Goal: Book appointment/travel/reservation

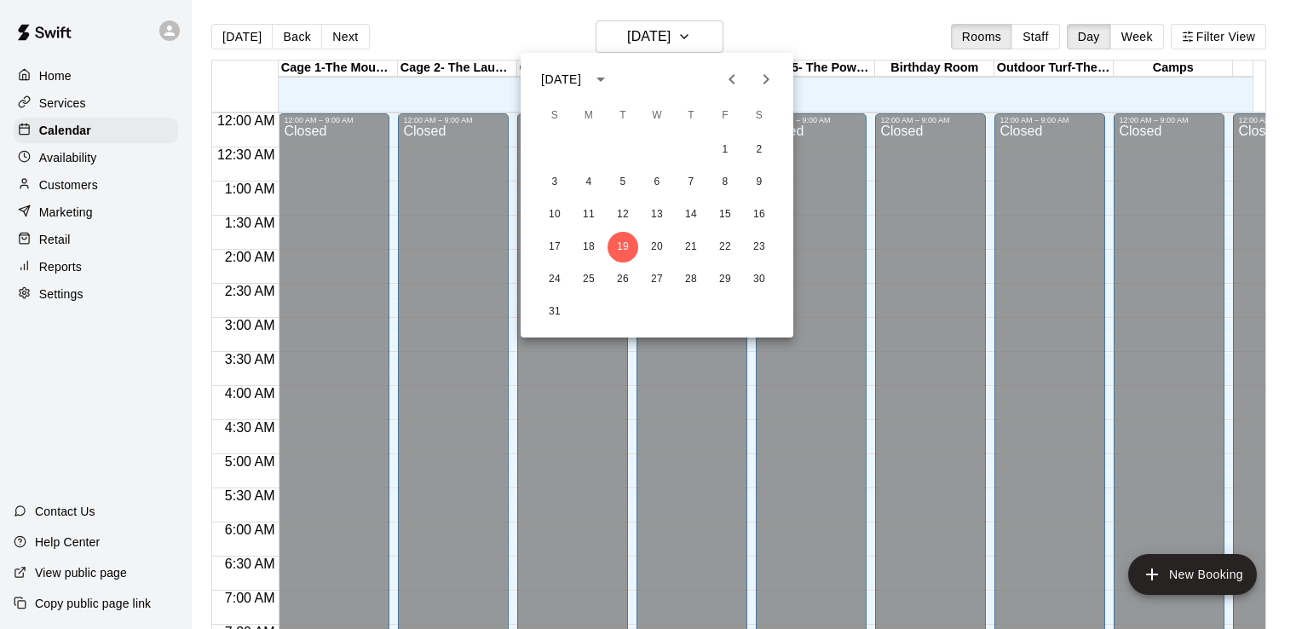
scroll to position [1048, 0]
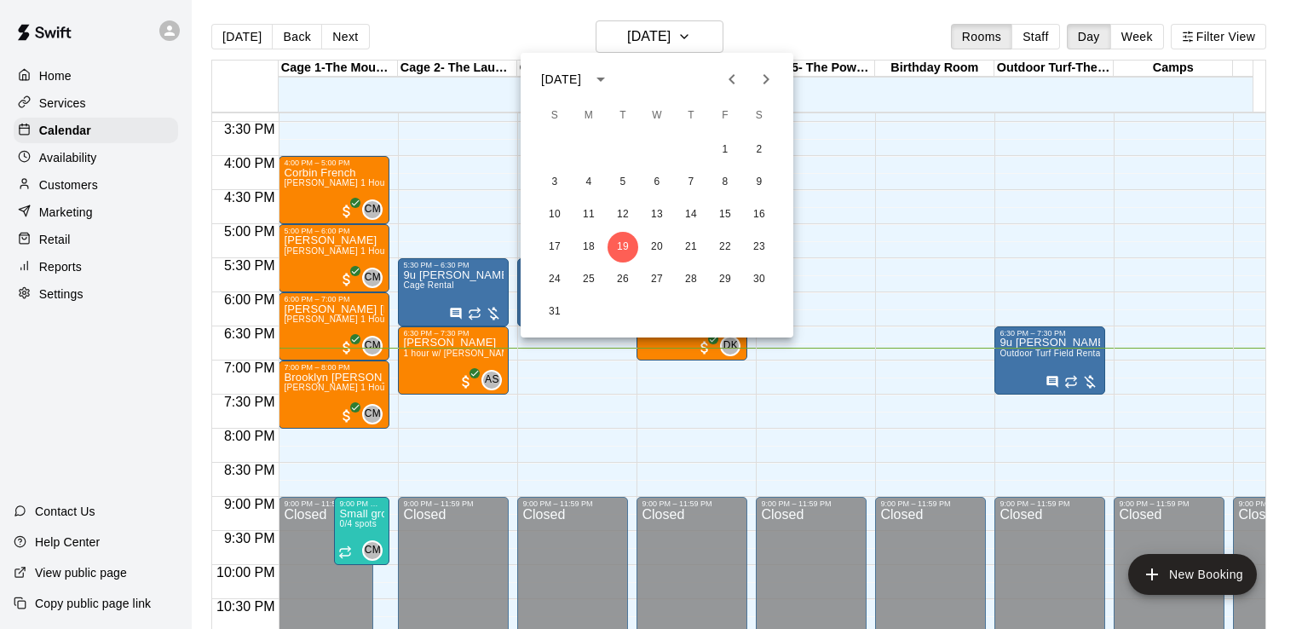
click at [463, 150] on div at bounding box center [651, 314] width 1302 height 629
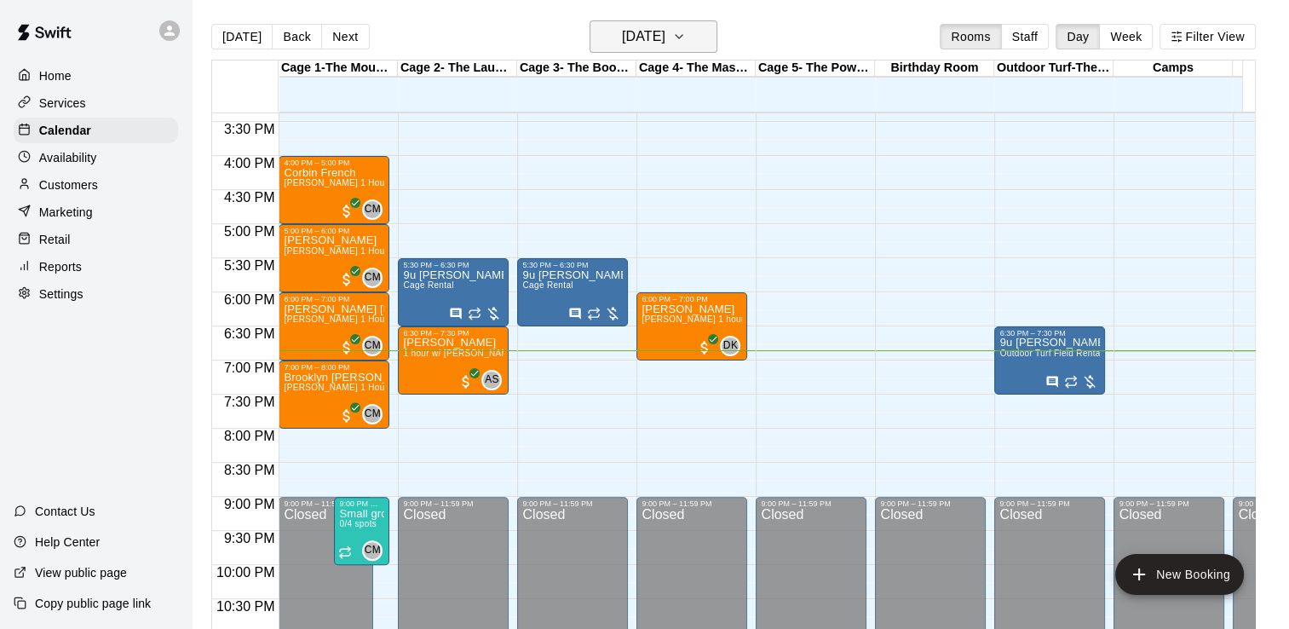
click at [686, 32] on icon "button" at bounding box center [679, 36] width 14 height 20
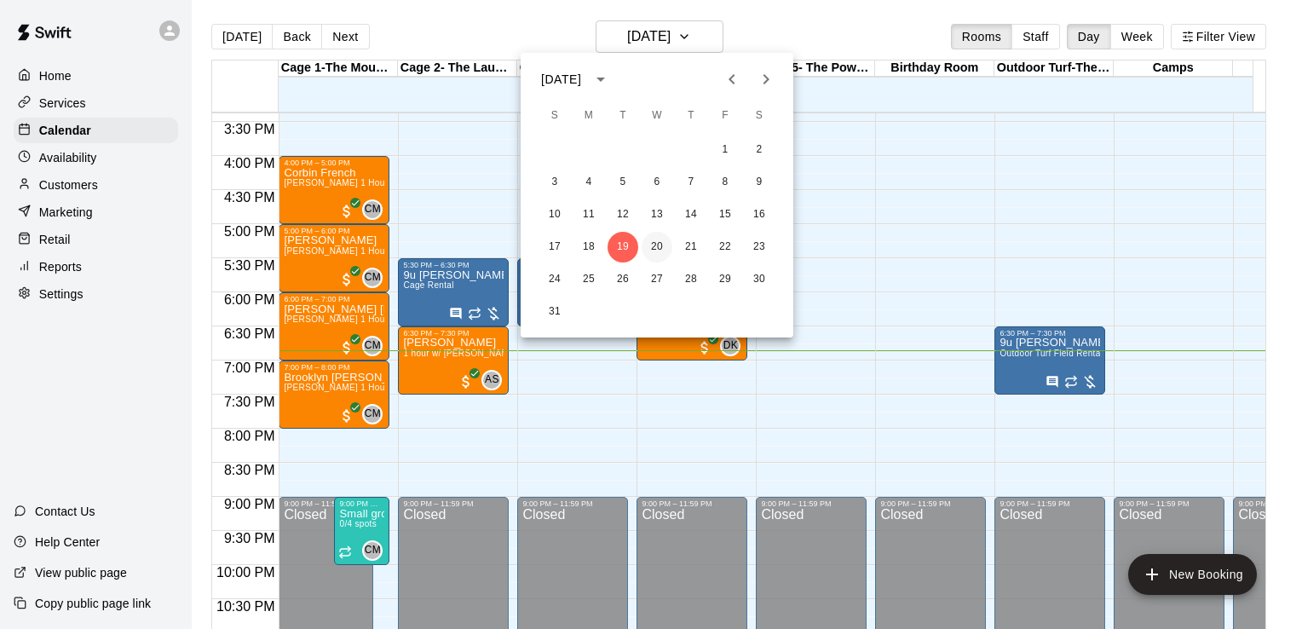
click at [651, 244] on button "20" at bounding box center [656, 247] width 31 height 31
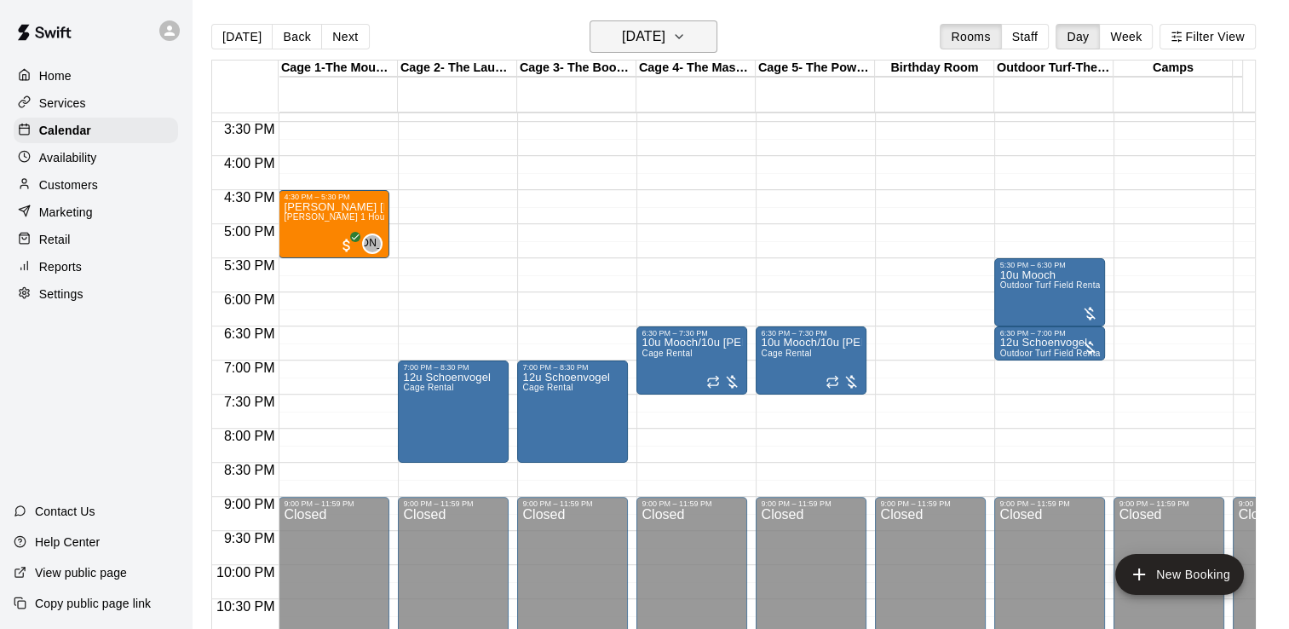
click at [686, 34] on icon "button" at bounding box center [679, 36] width 14 height 20
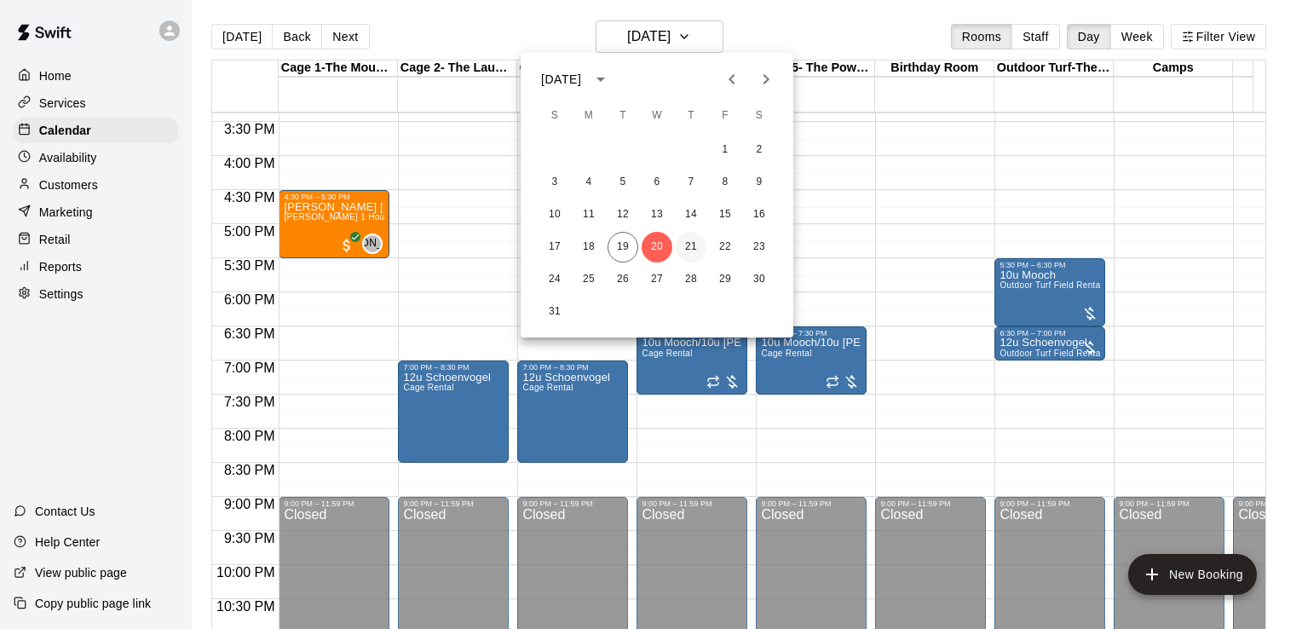
click at [686, 242] on button "21" at bounding box center [691, 247] width 31 height 31
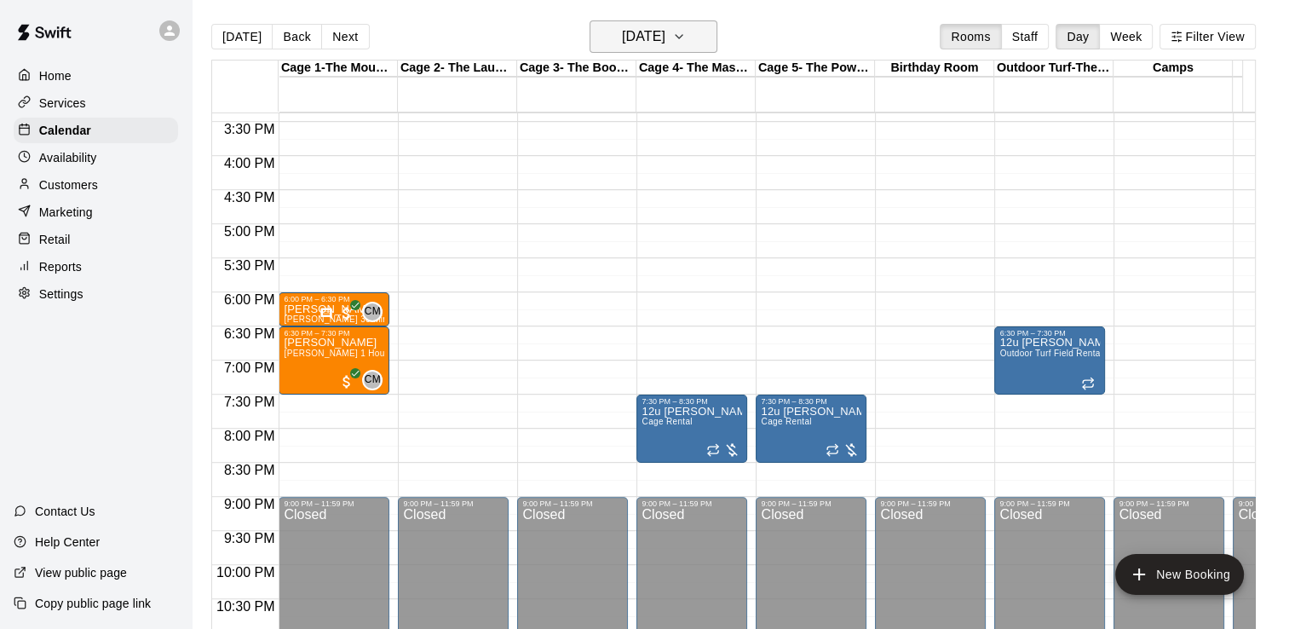
click at [686, 32] on icon "button" at bounding box center [679, 36] width 14 height 20
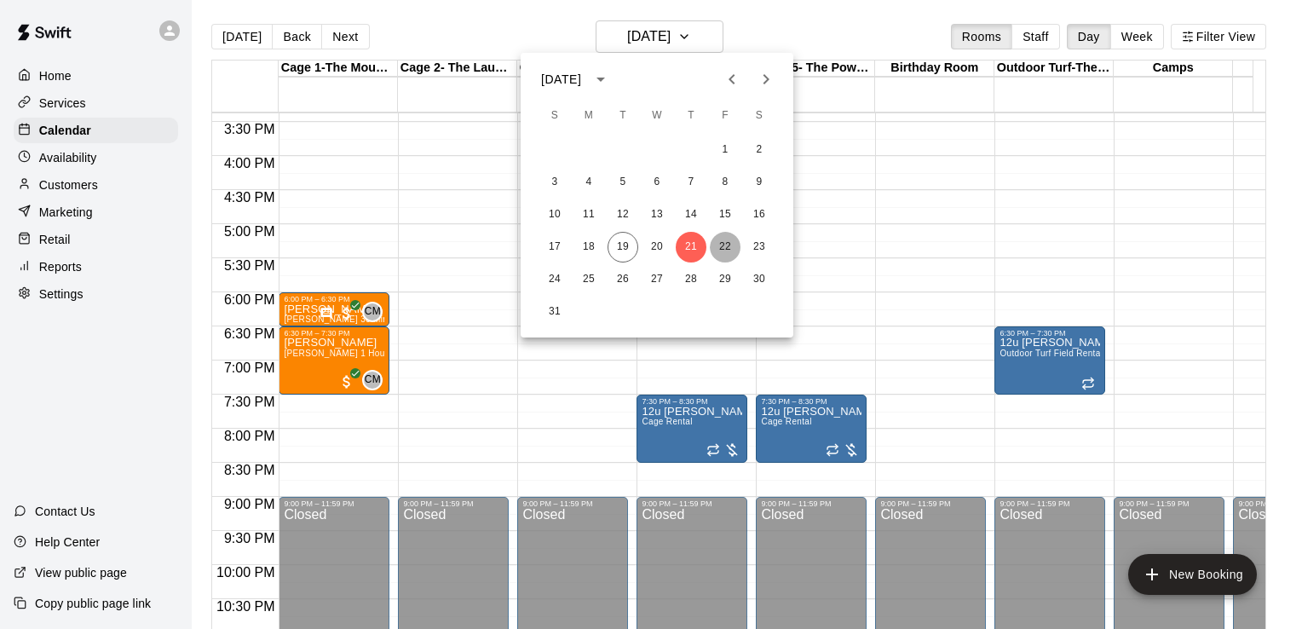
click at [729, 247] on button "22" at bounding box center [725, 247] width 31 height 31
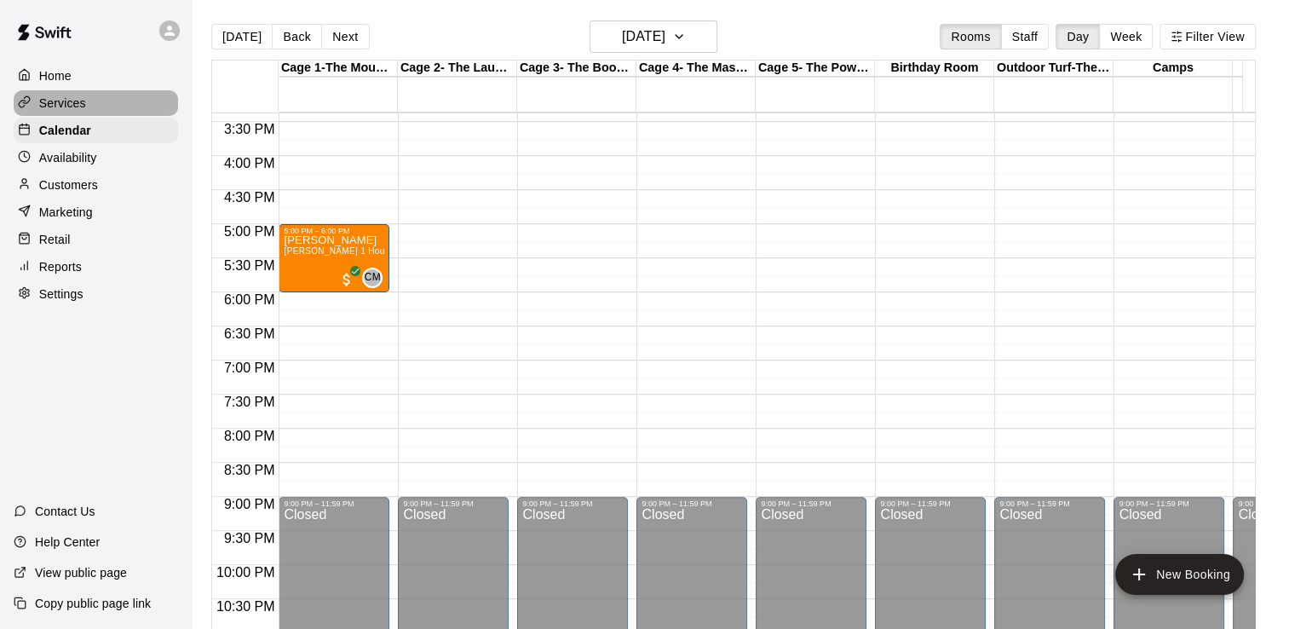
click at [64, 103] on p "Services" at bounding box center [62, 103] width 47 height 17
